Goal: Communication & Community: Share content

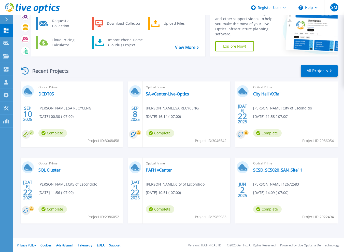
scroll to position [30, 0]
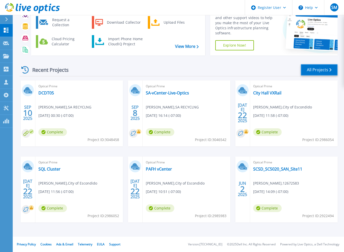
click at [314, 70] on link "All Projects" at bounding box center [319, 69] width 37 height 11
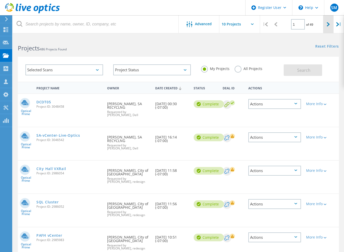
click at [329, 26] on icon at bounding box center [328, 24] width 3 height 4
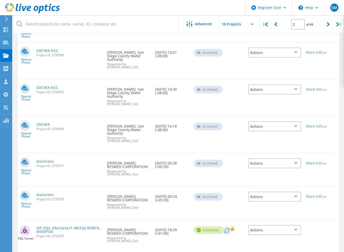
scroll to position [175, 0]
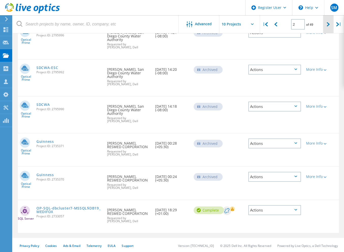
click at [327, 26] on div at bounding box center [329, 24] width 10 height 18
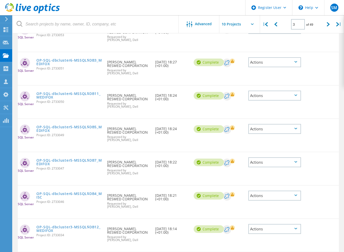
scroll to position [194, 0]
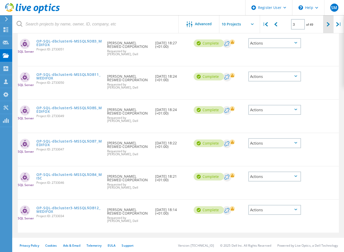
click at [325, 24] on div at bounding box center [329, 24] width 10 height 18
click at [325, 23] on div at bounding box center [329, 24] width 10 height 18
type input "5"
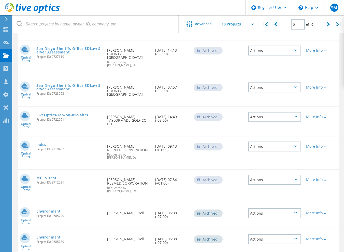
scroll to position [117, 0]
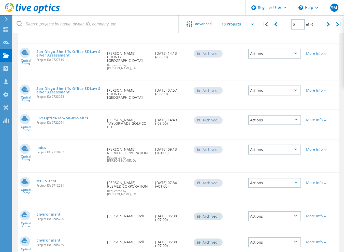
click at [68, 116] on link "LiveOptics-ran-on-01c-4hrs" at bounding box center [62, 118] width 52 height 4
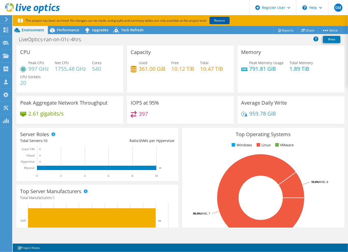
click at [218, 22] on link "Restore" at bounding box center [220, 20] width 20 height 7
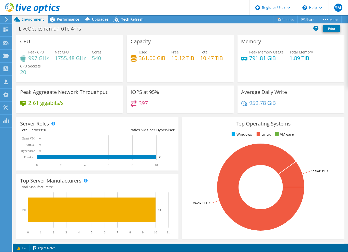
click at [294, 31] on div "Only include Dell servers Off" at bounding box center [303, 31] width 66 height 8
click at [74, 22] on div "Performance" at bounding box center [65, 19] width 35 height 8
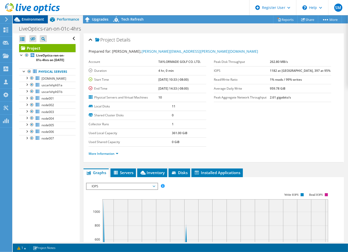
click at [37, 20] on span "Environment" at bounding box center [33, 19] width 22 height 5
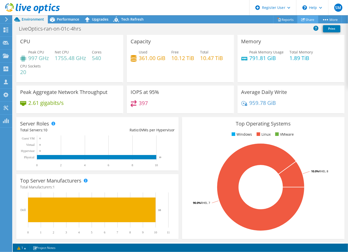
click at [307, 21] on link "Share" at bounding box center [308, 20] width 21 height 8
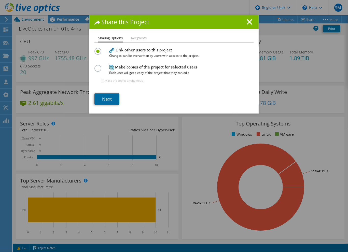
click at [109, 97] on link "Next" at bounding box center [107, 98] width 25 height 11
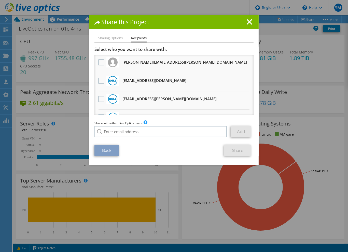
click at [90, 8] on div "Share this Project Sharing Options Recipients Link other users to this project …" at bounding box center [174, 126] width 348 height 252
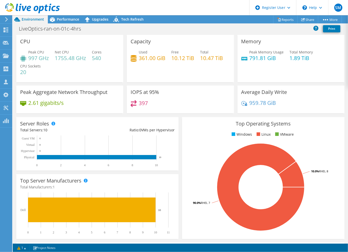
click at [6, 19] on icon at bounding box center [7, 19] width 4 height 5
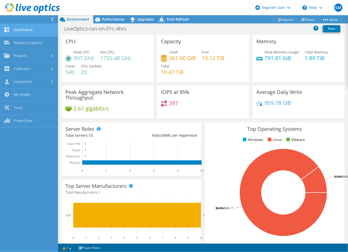
click at [20, 30] on link "Dashboard" at bounding box center [29, 30] width 58 height 13
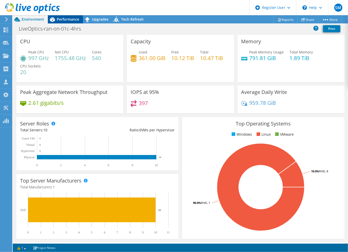
click at [71, 23] on div "Performance" at bounding box center [65, 19] width 35 height 8
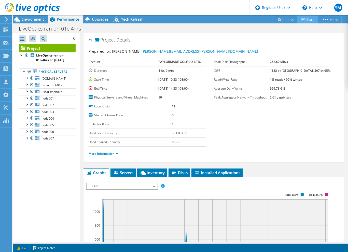
click at [311, 18] on link "Share" at bounding box center [308, 20] width 21 height 8
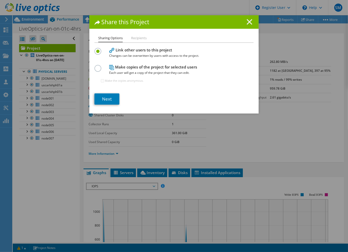
click at [247, 23] on line at bounding box center [249, 21] width 5 height 5
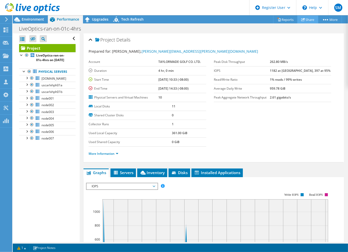
click at [312, 19] on link "Share" at bounding box center [308, 20] width 21 height 8
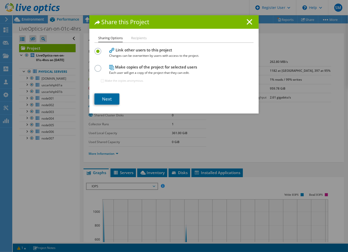
click at [111, 97] on link "Next" at bounding box center [107, 98] width 25 height 11
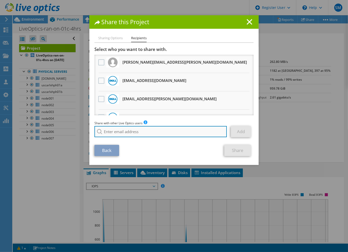
click at [154, 129] on input "search" at bounding box center [161, 131] width 132 height 11
type input "R"
click at [118, 129] on input "search" at bounding box center [161, 131] width 132 height 11
paste input "[PERSON_NAME][EMAIL_ADDRESS][PERSON_NAME][DOMAIN_NAME]"
click at [173, 132] on input "[PERSON_NAME][EMAIL_ADDRESS][PERSON_NAME][DOMAIN_NAME]" at bounding box center [161, 131] width 132 height 11
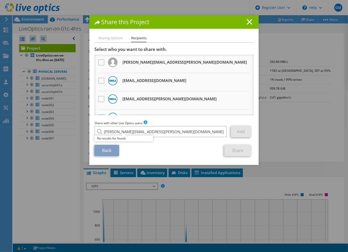
click at [177, 149] on div "Back Share" at bounding box center [174, 150] width 159 height 11
click at [188, 145] on div "Back Share" at bounding box center [174, 150] width 159 height 11
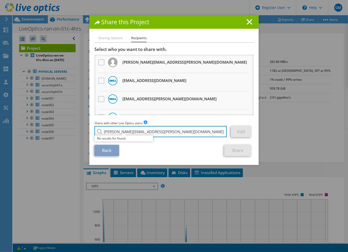
click at [112, 133] on input "[PERSON_NAME][EMAIL_ADDRESS][PERSON_NAME][DOMAIN_NAME]" at bounding box center [161, 131] width 132 height 11
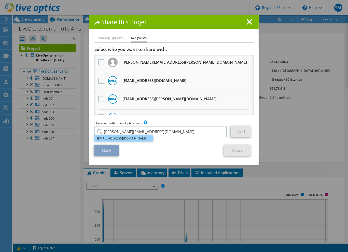
click at [124, 140] on li "[EMAIL_ADDRESS][DOMAIN_NAME]" at bounding box center [124, 139] width 59 height 6
type input "[EMAIL_ADDRESS][DOMAIN_NAME]"
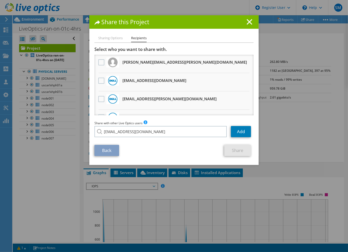
click at [169, 147] on div "Back Share" at bounding box center [174, 150] width 159 height 11
click at [235, 130] on link "Add" at bounding box center [241, 131] width 20 height 11
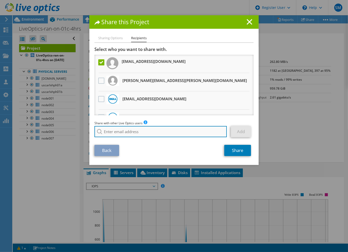
click at [152, 131] on input "search" at bounding box center [161, 131] width 132 height 11
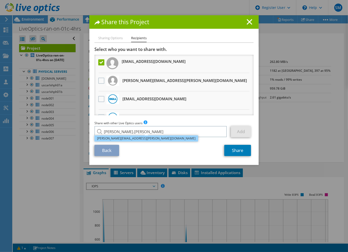
click at [142, 140] on li "[PERSON_NAME][EMAIL_ADDRESS][PERSON_NAME][DOMAIN_NAME]" at bounding box center [147, 139] width 104 height 6
type input "[PERSON_NAME][EMAIL_ADDRESS][PERSON_NAME][DOMAIN_NAME]"
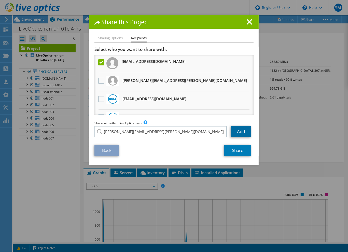
click at [248, 131] on link "Add" at bounding box center [241, 131] width 20 height 11
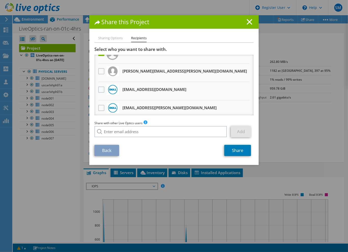
scroll to position [51, 0]
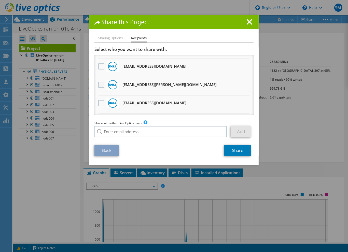
click at [101, 83] on label at bounding box center [101, 85] width 7 height 6
click at [0, 0] on input "checkbox" at bounding box center [0, 0] width 0 height 0
click at [100, 65] on label at bounding box center [101, 66] width 7 height 6
click at [0, 0] on input "checkbox" at bounding box center [0, 0] width 0 height 0
click at [234, 152] on link "Share" at bounding box center [237, 150] width 27 height 11
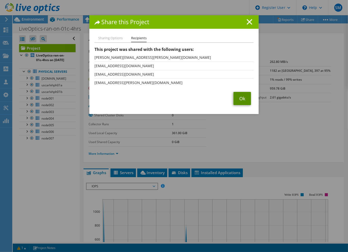
click at [242, 102] on link "Ok" at bounding box center [243, 98] width 18 height 13
